Goal: Transaction & Acquisition: Purchase product/service

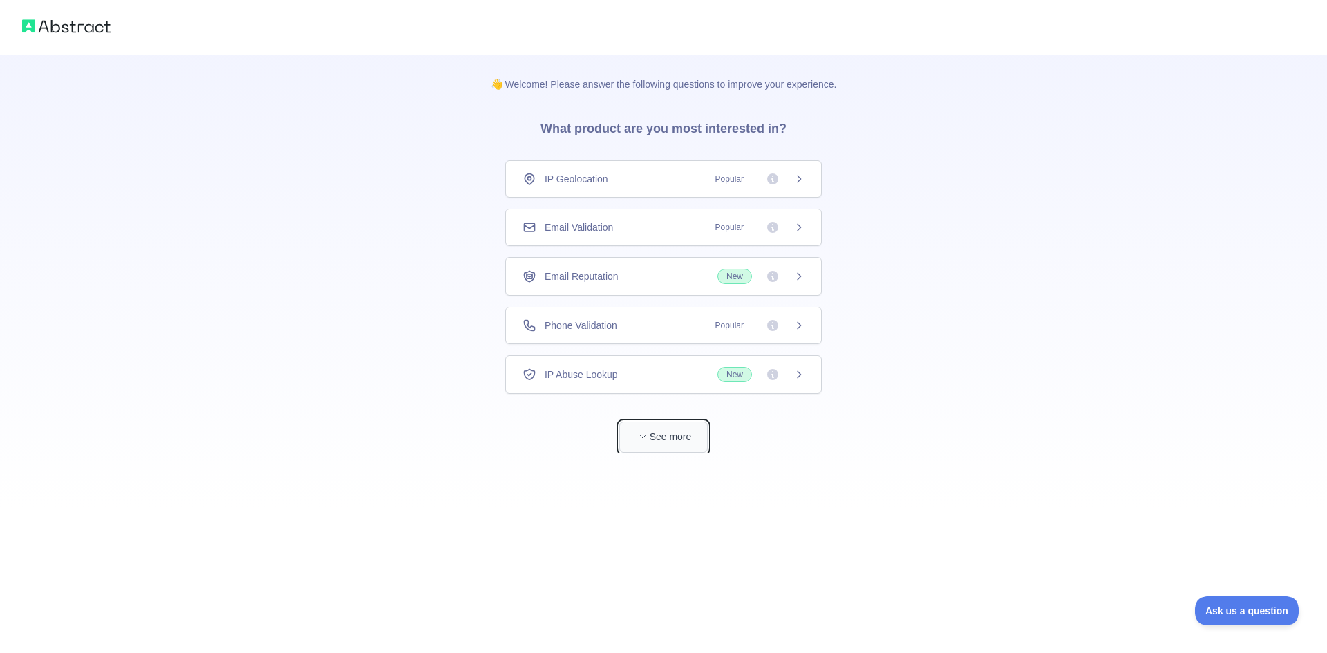
click at [680, 426] on button "See more" at bounding box center [663, 437] width 88 height 31
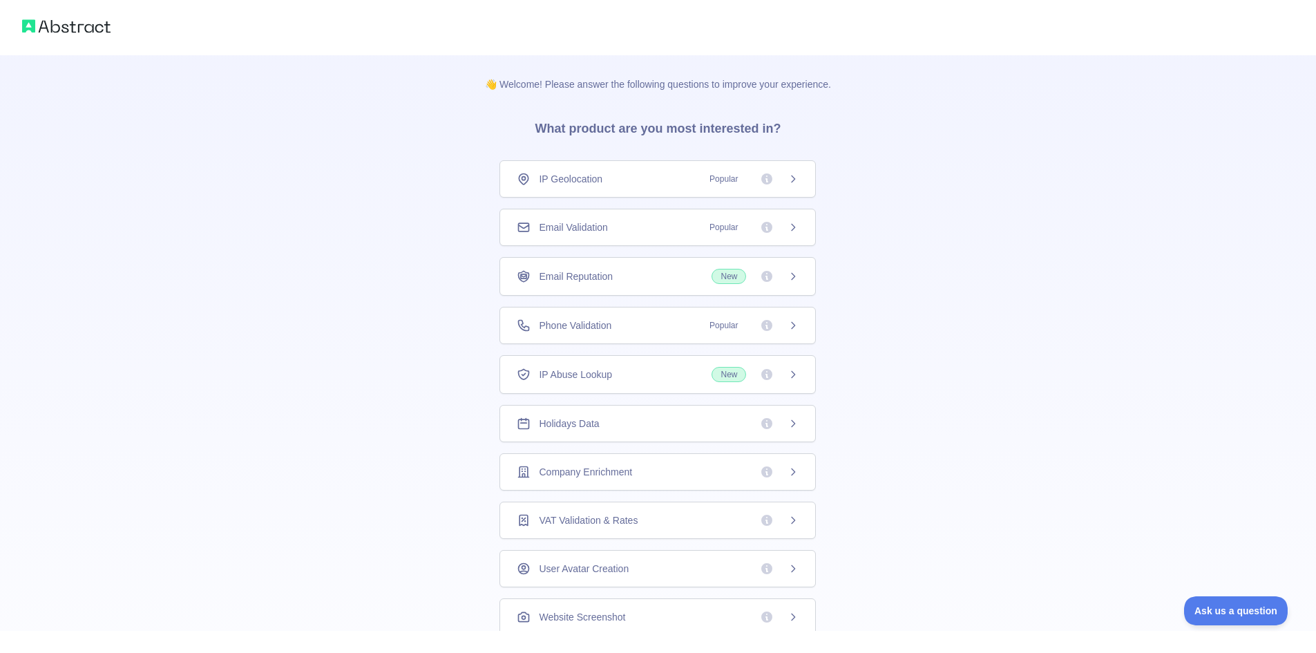
click at [693, 328] on div "Phone Validation Popular" at bounding box center [658, 326] width 282 height 14
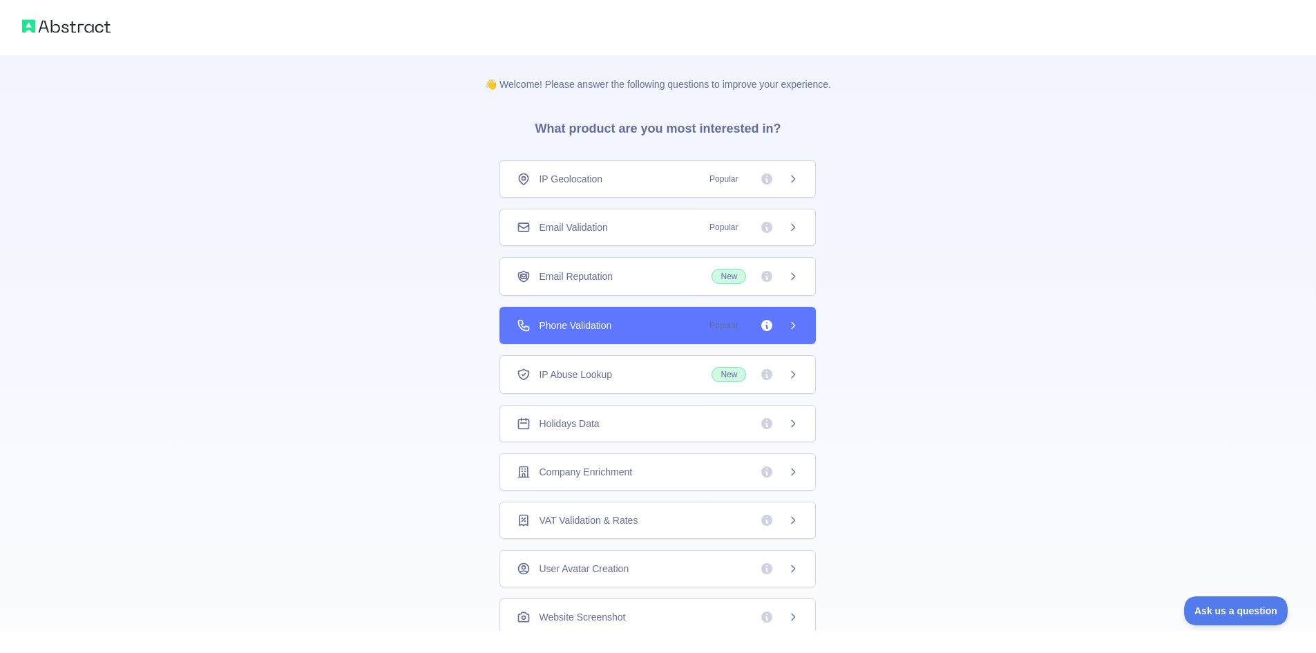
click at [693, 328] on div "Phone Validation Popular" at bounding box center [658, 326] width 282 height 14
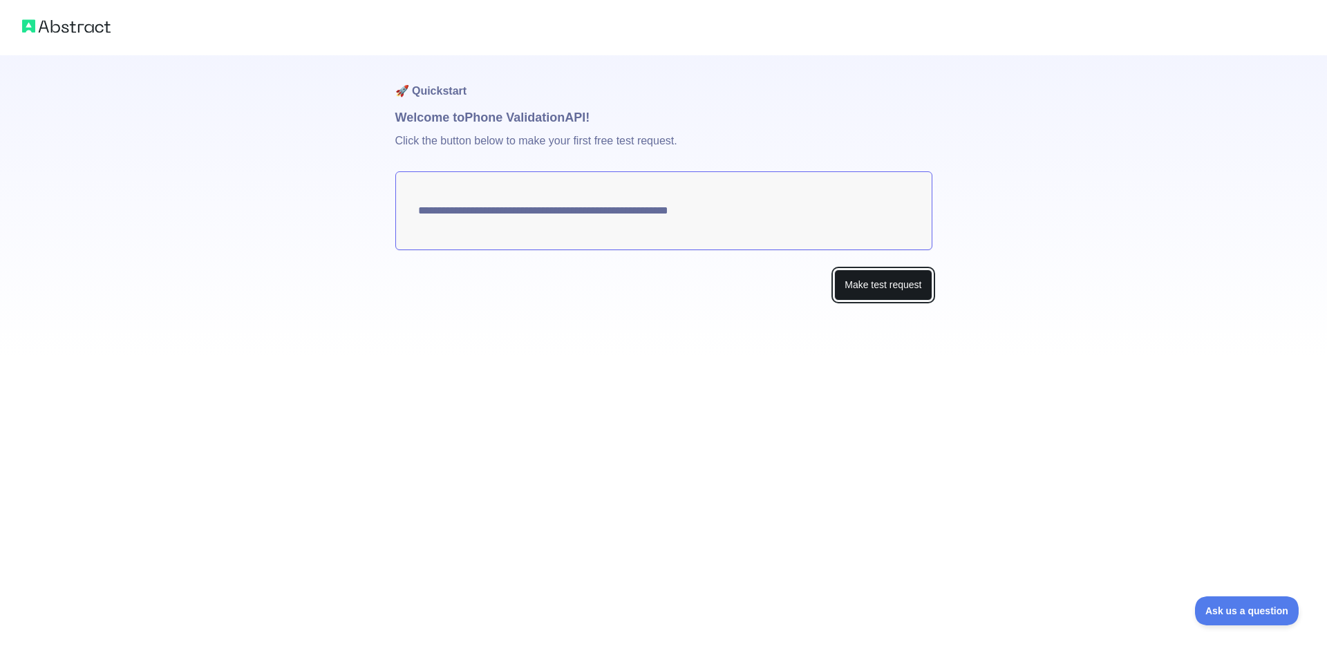
click at [883, 283] on button "Make test request" at bounding box center [882, 284] width 97 height 31
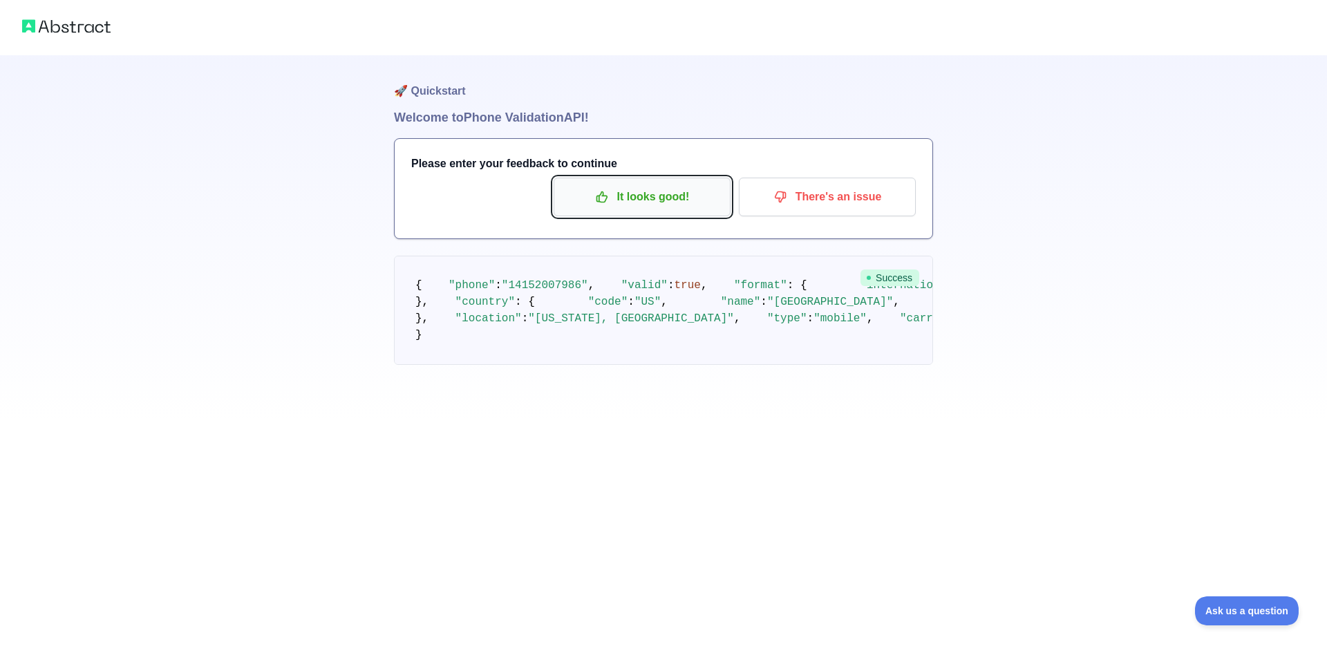
click at [643, 196] on p "It looks good!" at bounding box center [642, 196] width 156 height 23
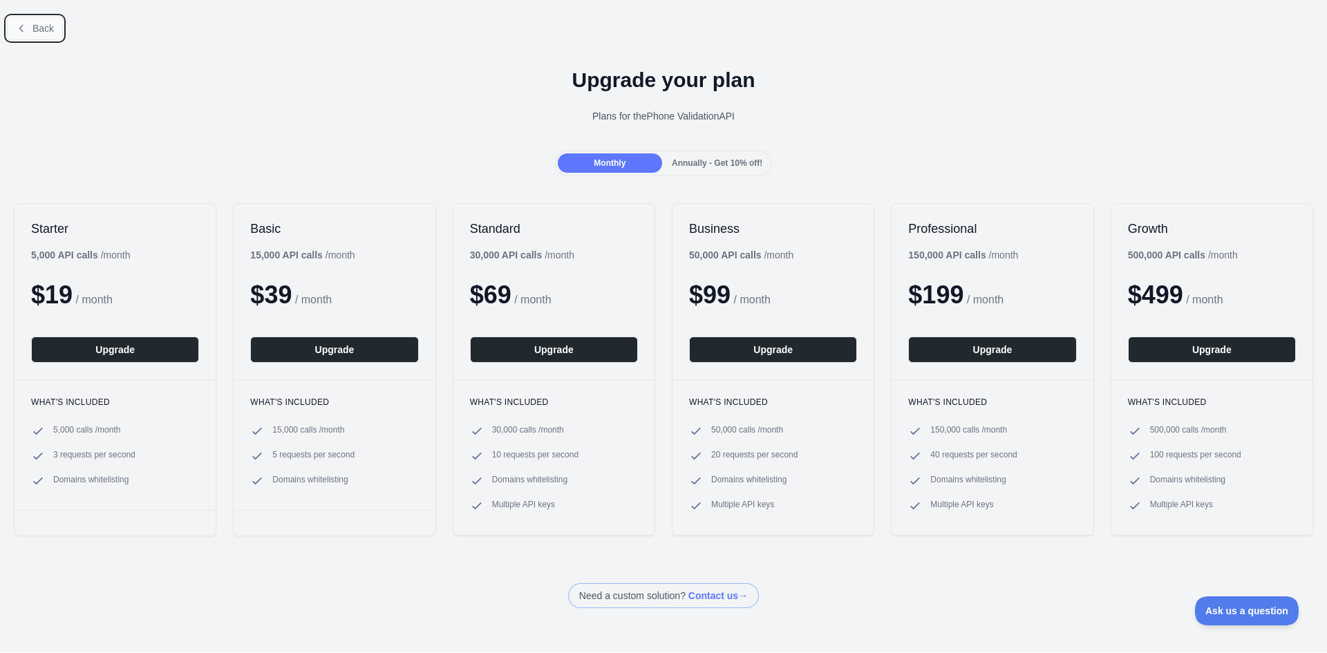
click at [30, 32] on button "Back" at bounding box center [35, 28] width 56 height 23
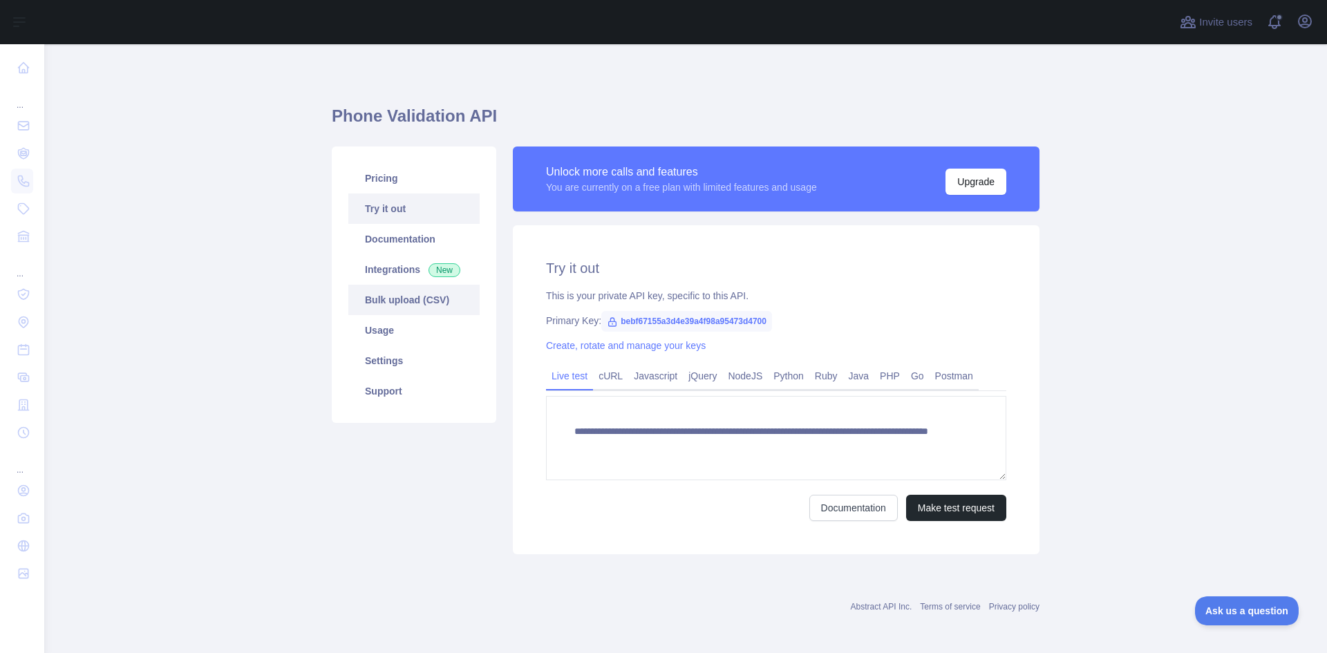
click at [389, 302] on link "Bulk upload (CSV)" at bounding box center [413, 300] width 131 height 30
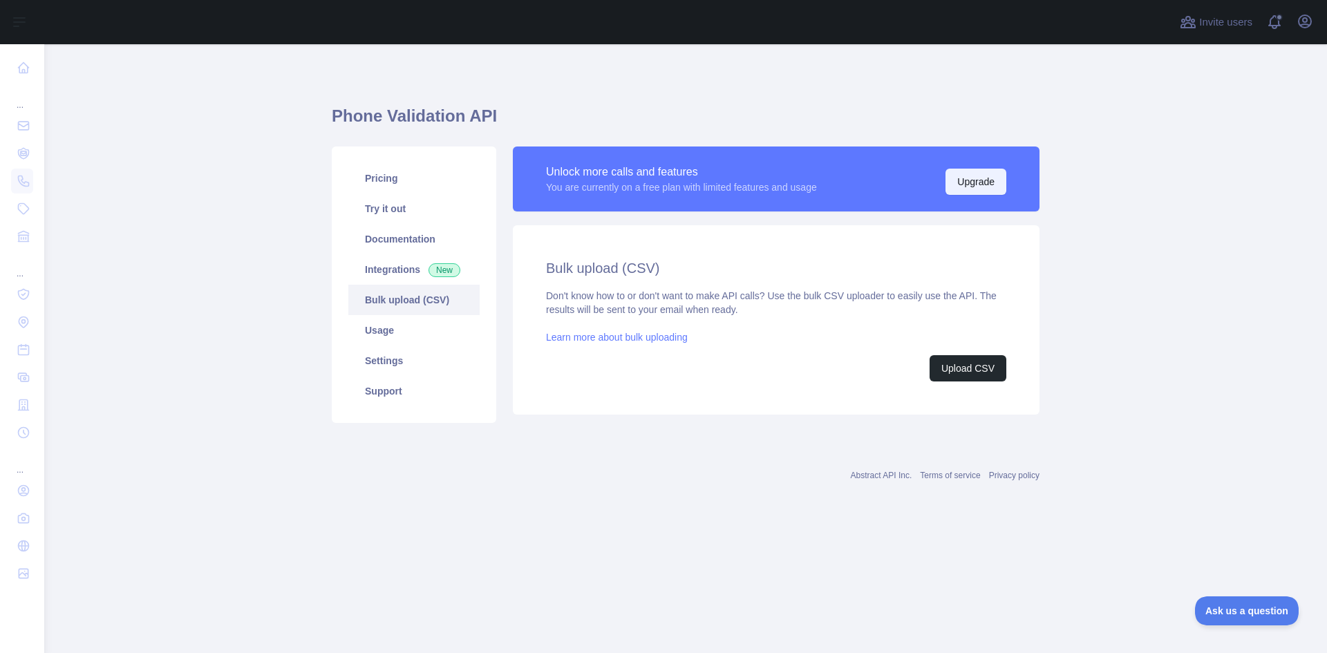
click at [990, 177] on button "Upgrade" at bounding box center [975, 182] width 61 height 26
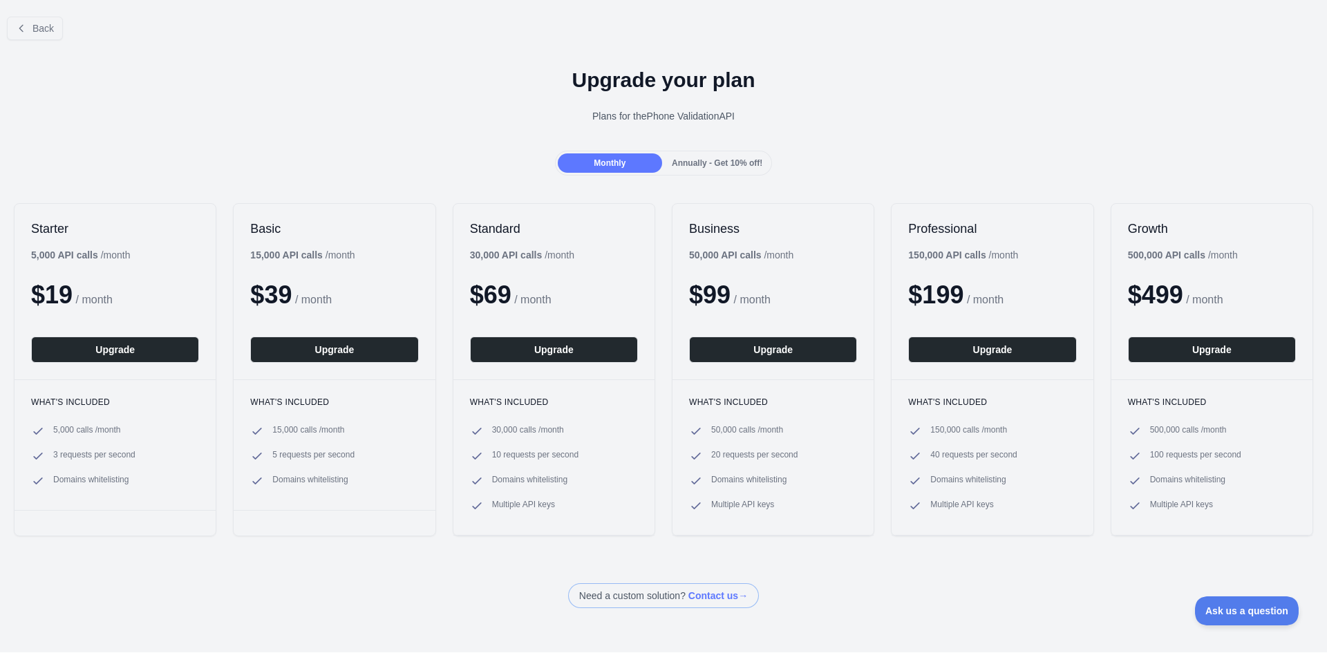
click at [727, 172] on div "Annually - Get 10% off!" at bounding box center [717, 162] width 104 height 19
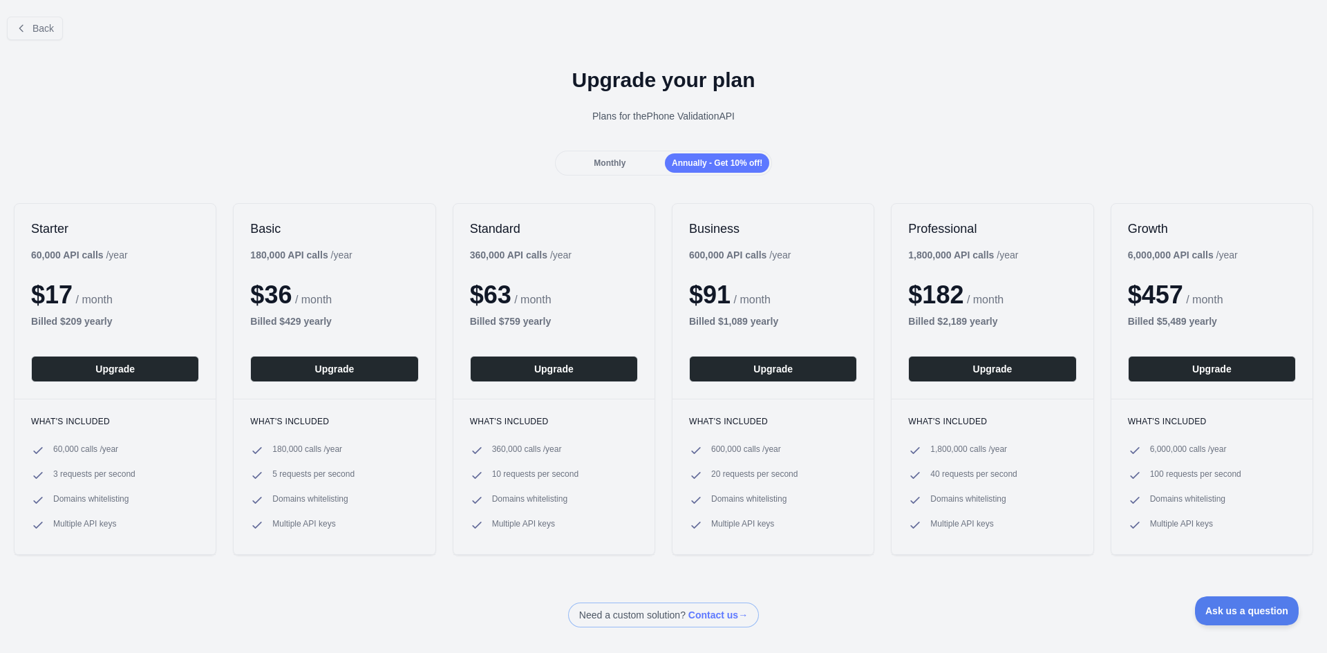
click at [645, 163] on div "Monthly" at bounding box center [610, 162] width 104 height 19
